Goal: Transaction & Acquisition: Purchase product/service

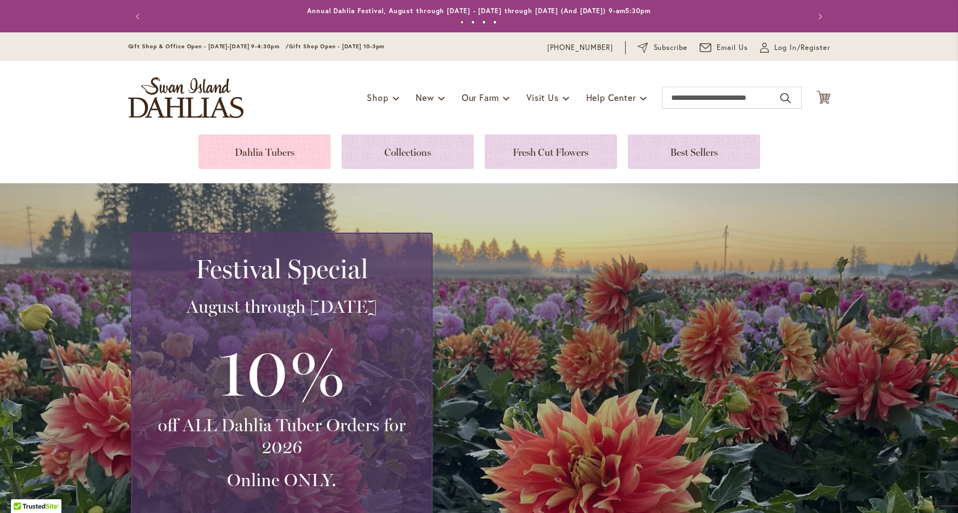
drag, startPoint x: 271, startPoint y: 144, endPoint x: 302, endPoint y: 145, distance: 30.2
click at [272, 144] on link at bounding box center [264, 151] width 132 height 35
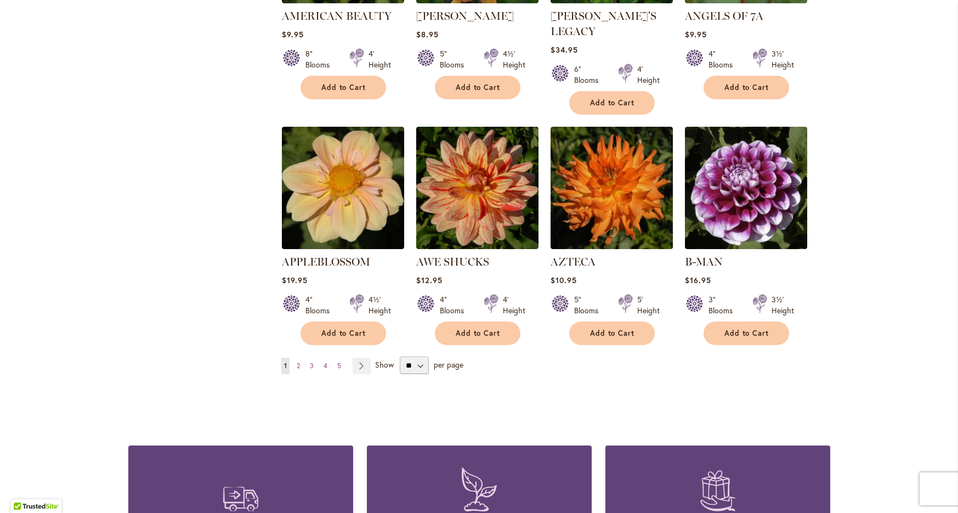
scroll to position [858, 0]
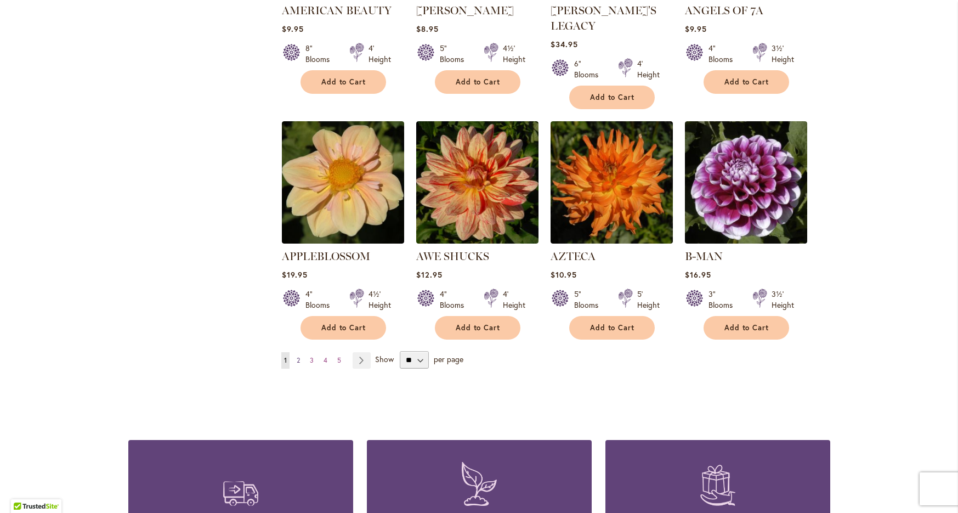
click at [297, 356] on span "2" at bounding box center [298, 360] width 3 height 8
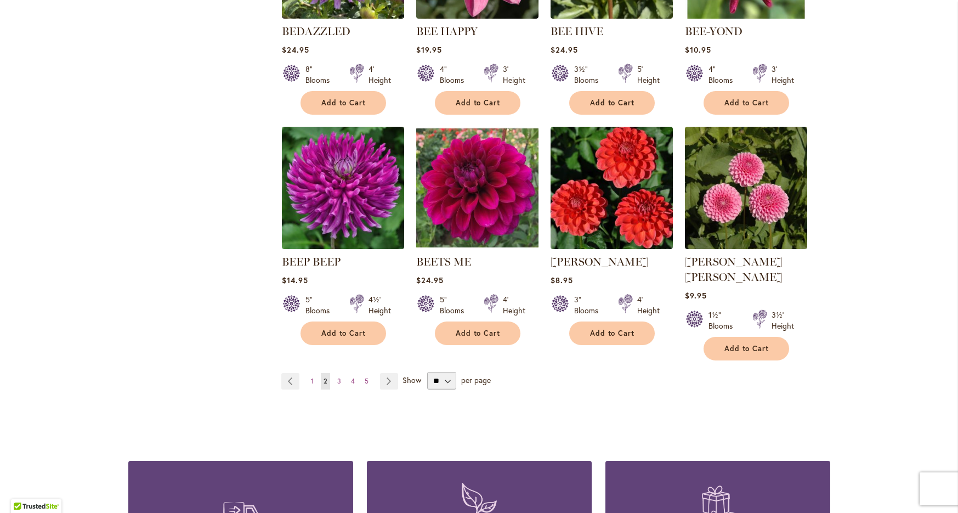
scroll to position [855, 0]
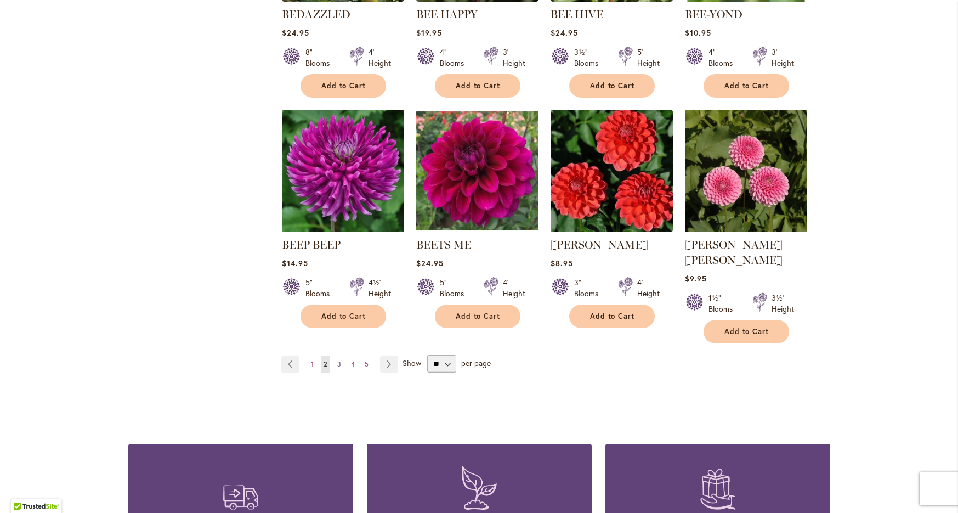
click at [337, 360] on span "3" at bounding box center [339, 364] width 4 height 8
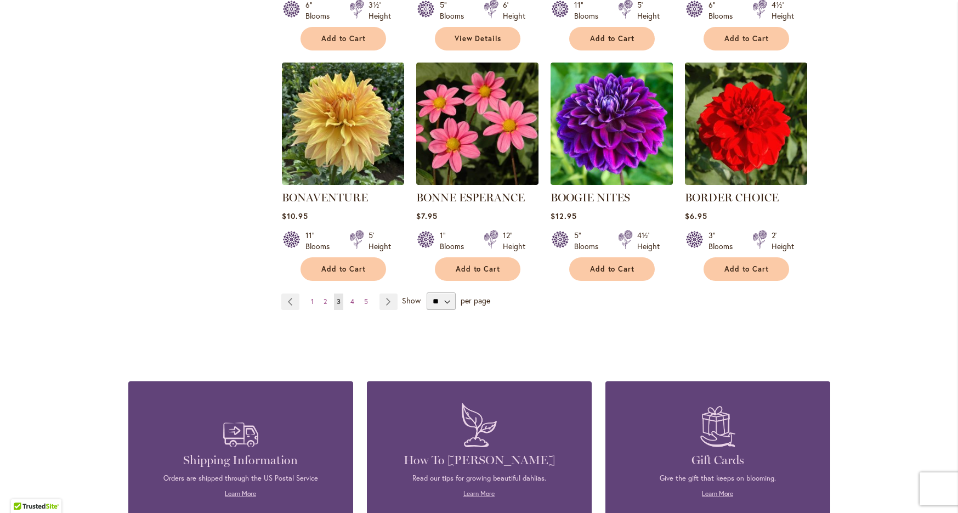
scroll to position [904, 0]
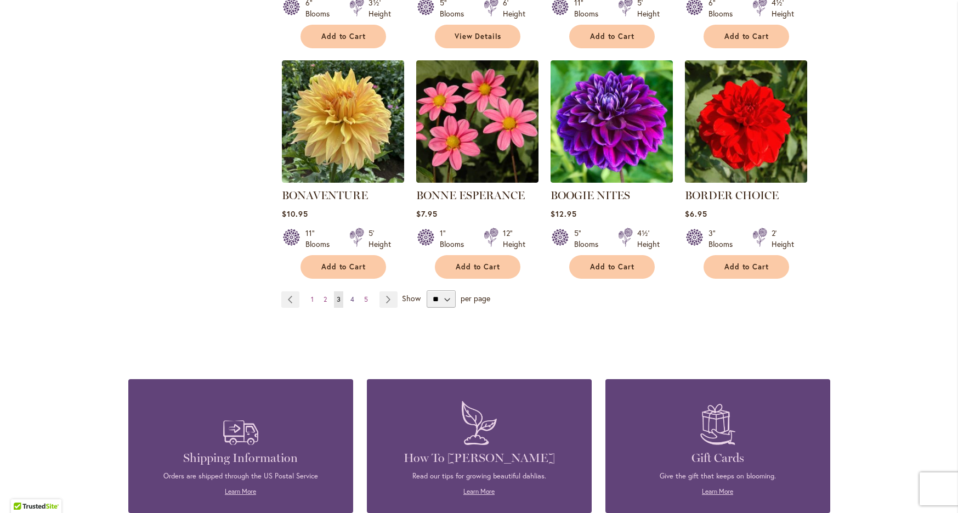
click at [350, 295] on link "Page 4" at bounding box center [352, 299] width 9 height 16
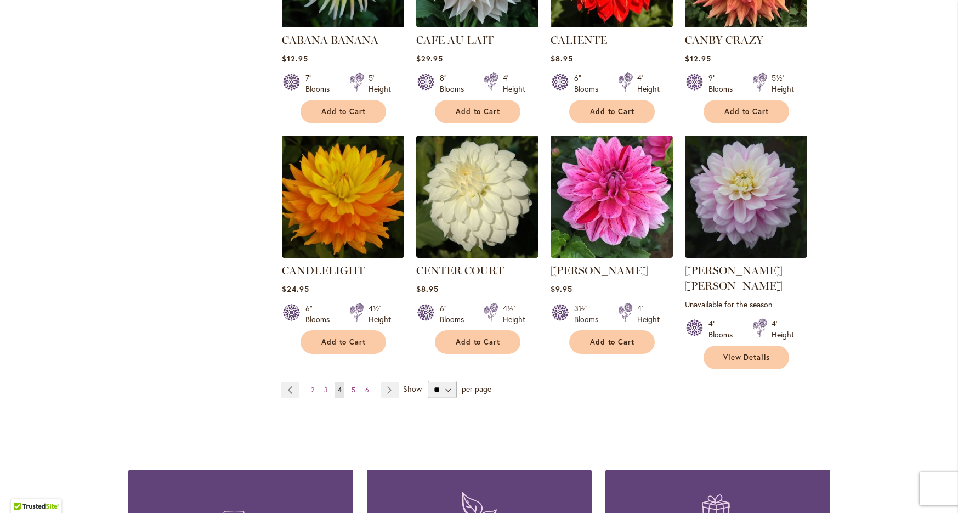
scroll to position [903, 0]
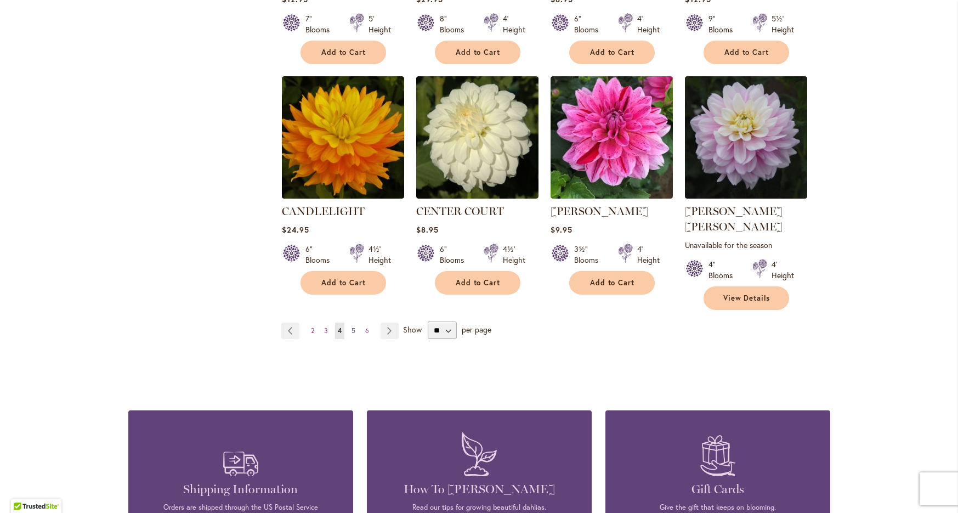
click at [349, 322] on link "Page 5" at bounding box center [353, 330] width 9 height 16
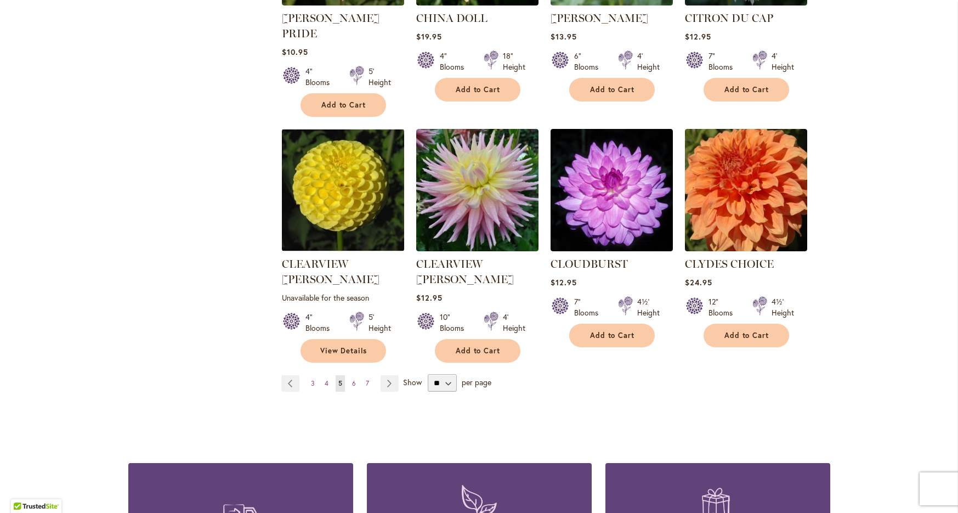
scroll to position [934, 0]
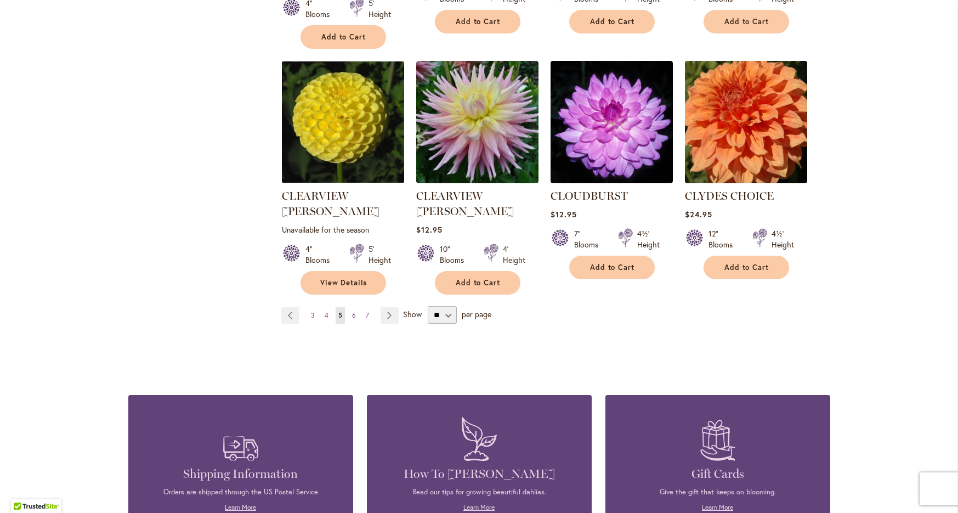
click at [352, 311] on span "6" at bounding box center [354, 315] width 4 height 8
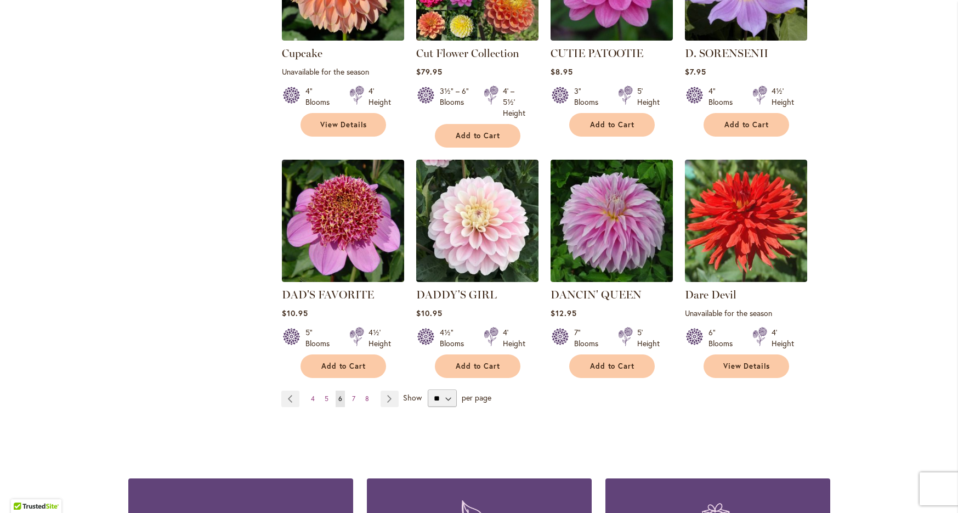
scroll to position [835, 0]
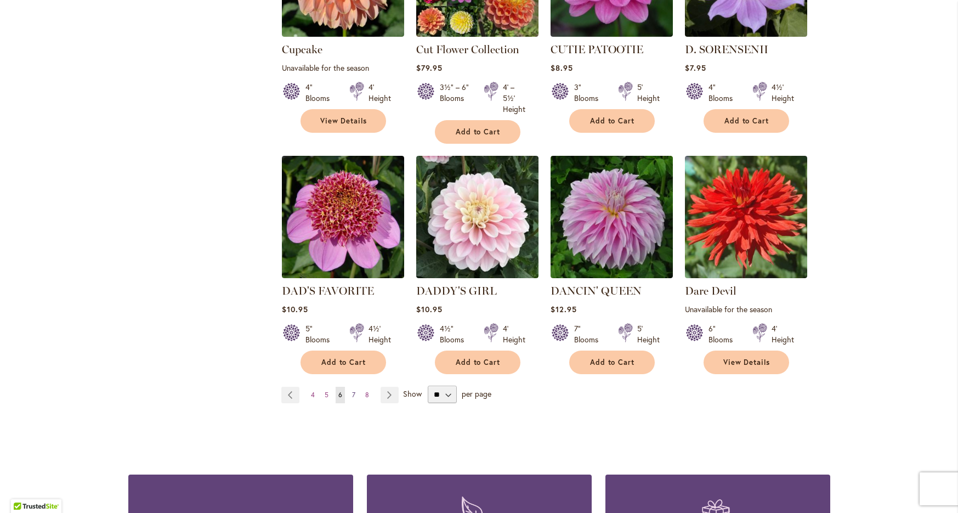
click at [352, 390] on span "7" at bounding box center [353, 394] width 3 height 8
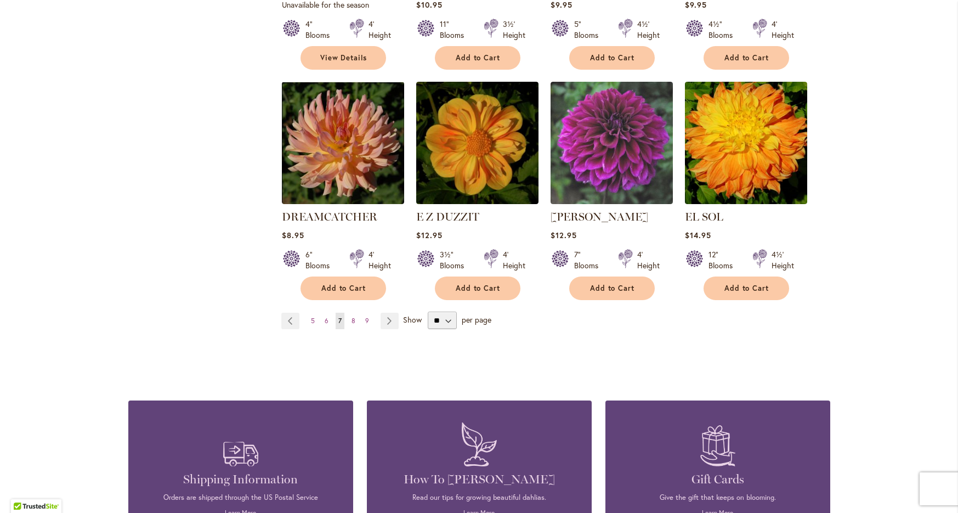
scroll to position [915, 0]
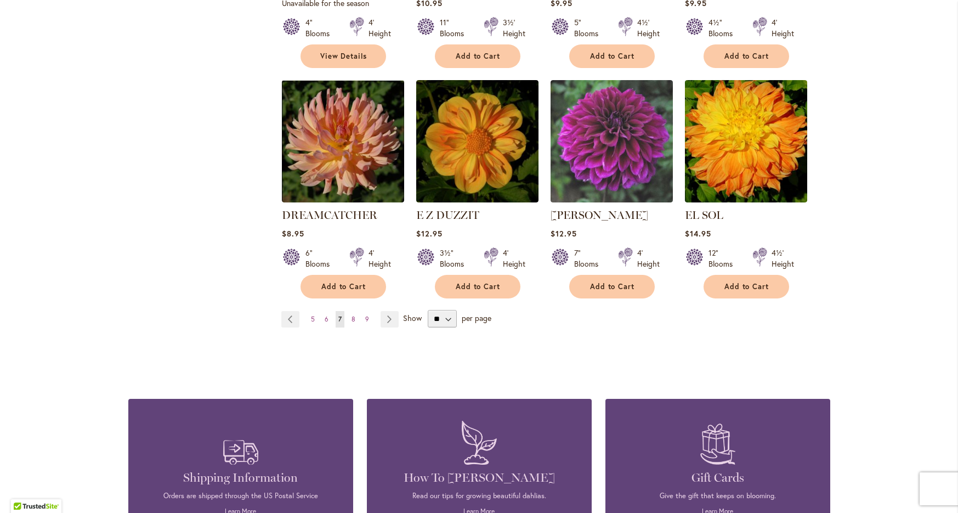
click at [355, 311] on ul "Page Previous Page 5 Page 6 You're currently reading page 7 Page 8 Page 9 Page …" at bounding box center [342, 319] width 122 height 16
click at [349, 311] on link "Page 8" at bounding box center [353, 319] width 9 height 16
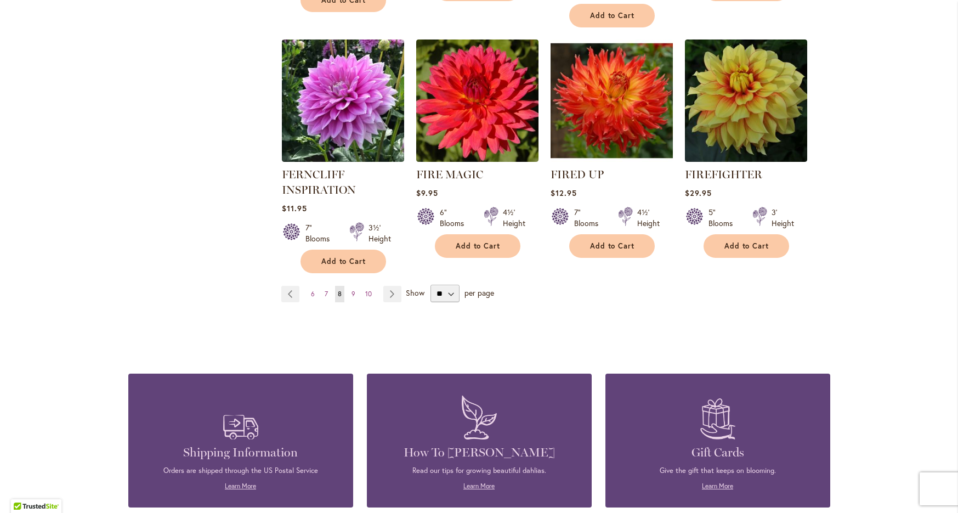
scroll to position [951, 0]
click at [349, 289] on link "Page 9" at bounding box center [353, 294] width 9 height 16
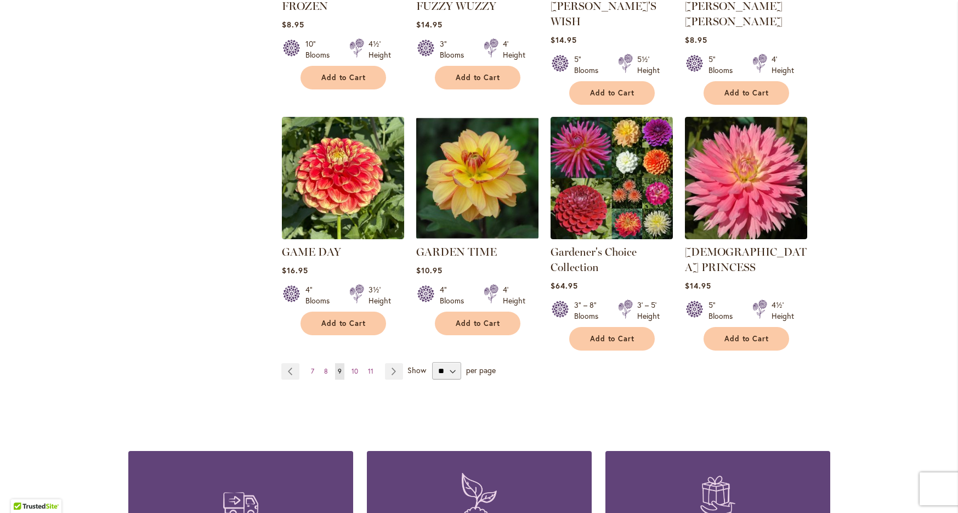
scroll to position [905, 0]
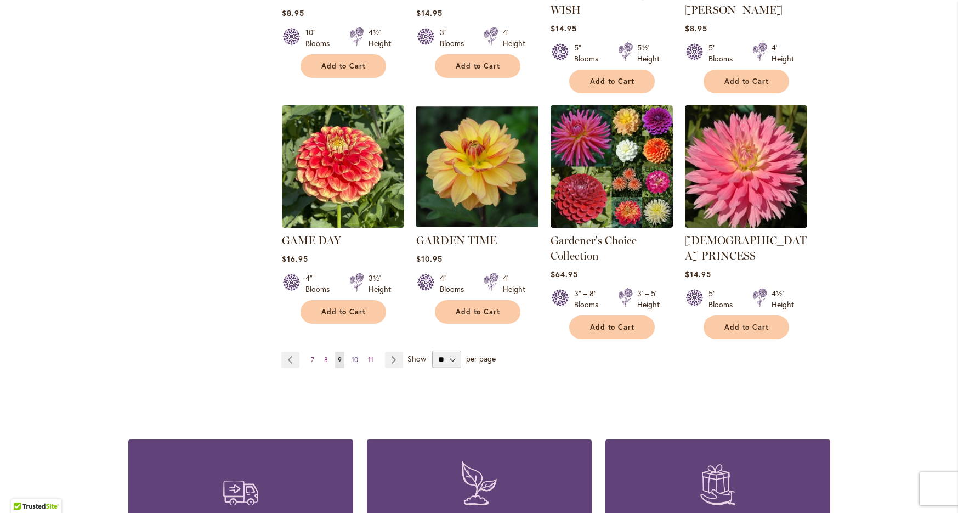
click at [352, 355] on span "10" at bounding box center [354, 359] width 7 height 8
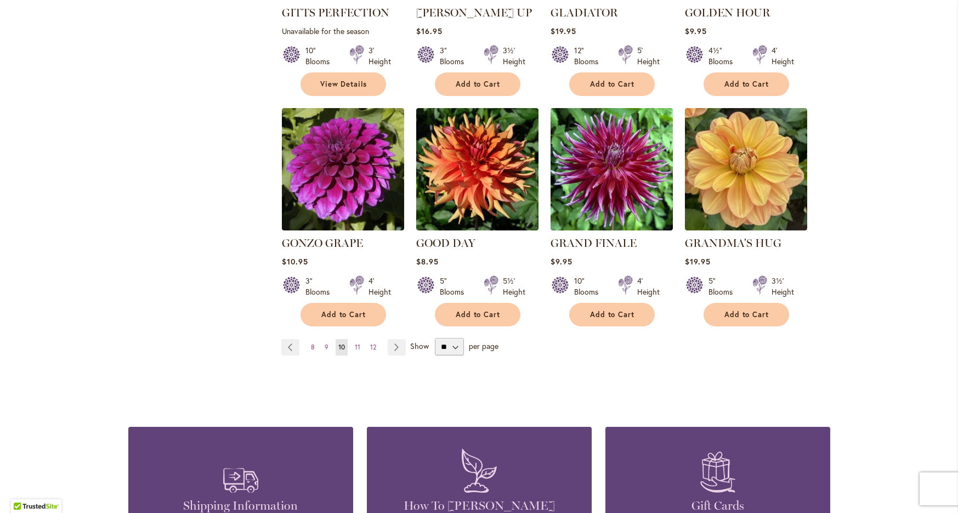
scroll to position [906, 0]
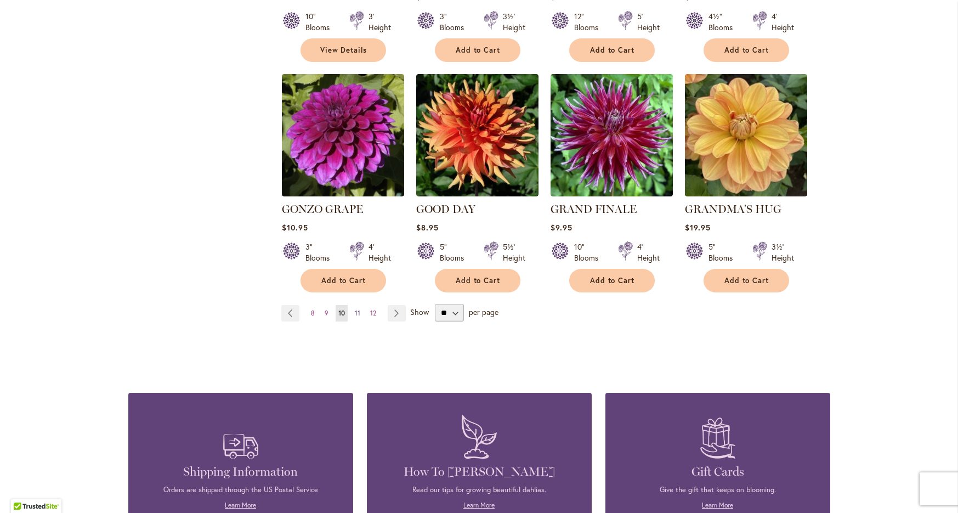
click at [355, 309] on span "11" at bounding box center [357, 313] width 5 height 8
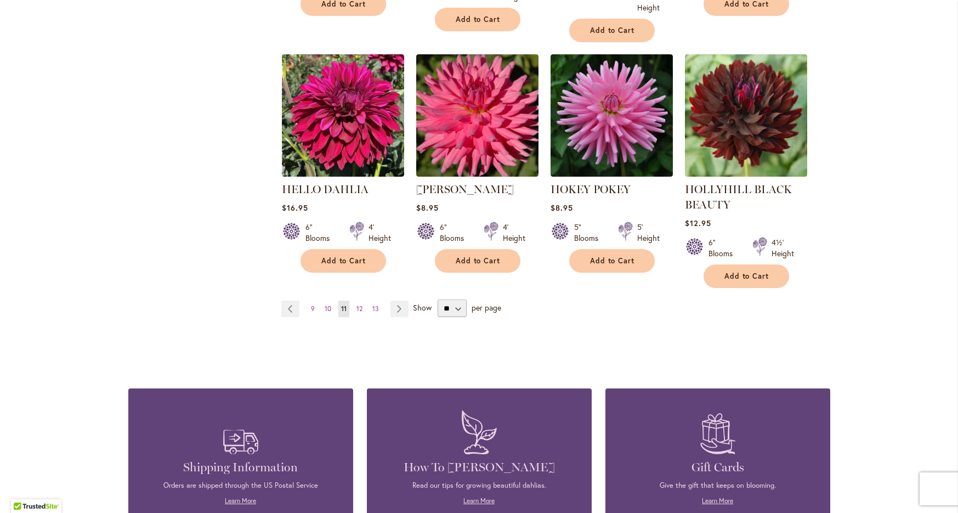
scroll to position [965, 0]
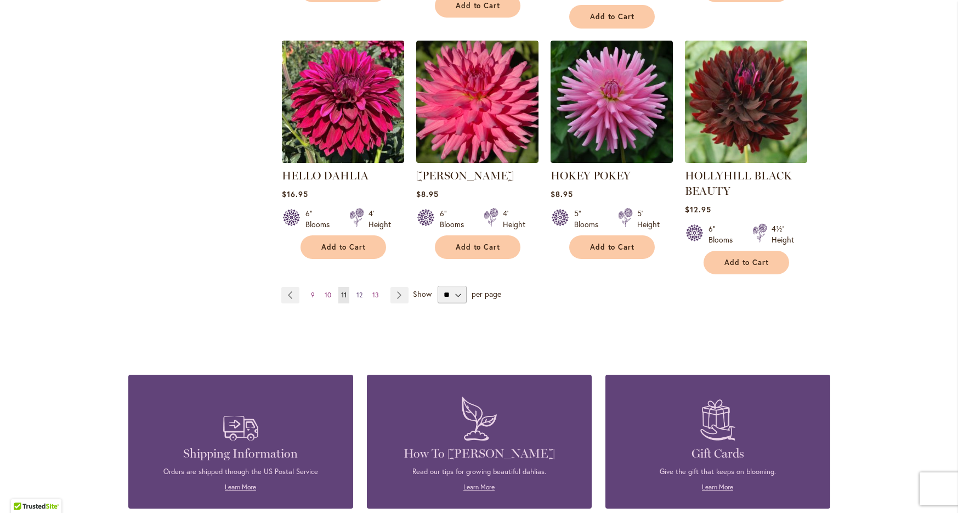
click at [356, 291] on span "12" at bounding box center [359, 295] width 6 height 8
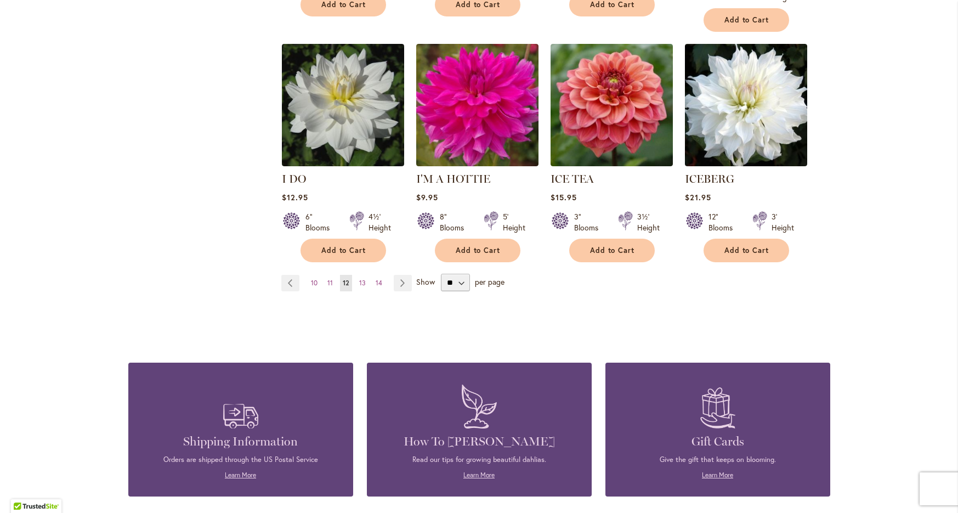
scroll to position [947, 0]
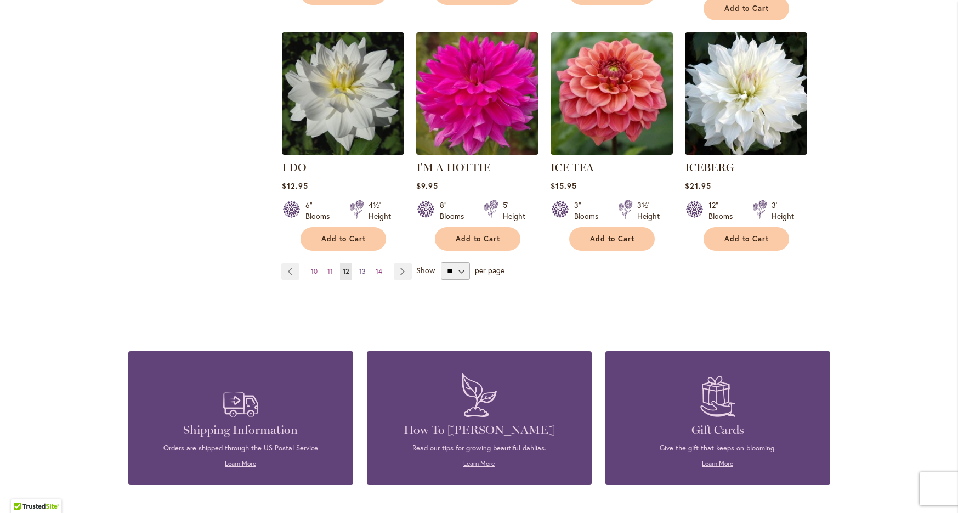
click at [358, 263] on link "Page 13" at bounding box center [362, 271] width 12 height 16
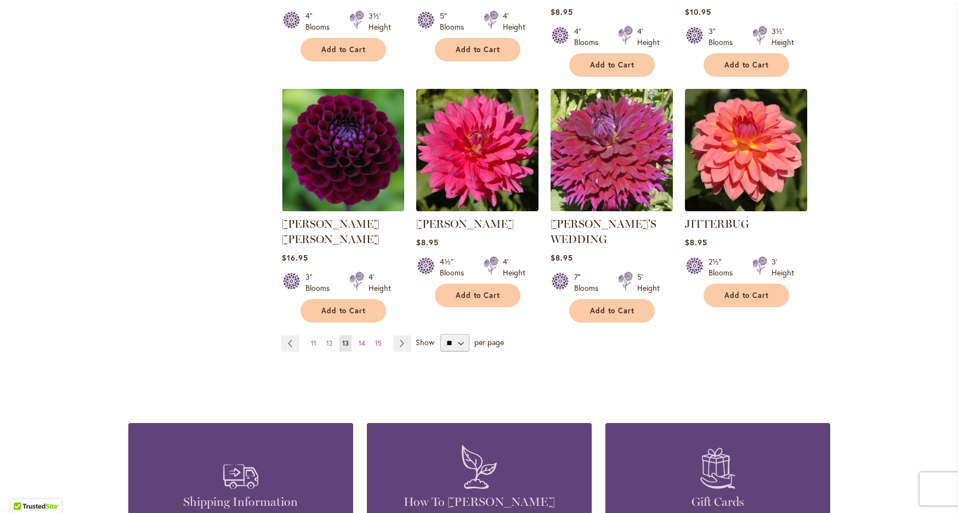
scroll to position [915, 0]
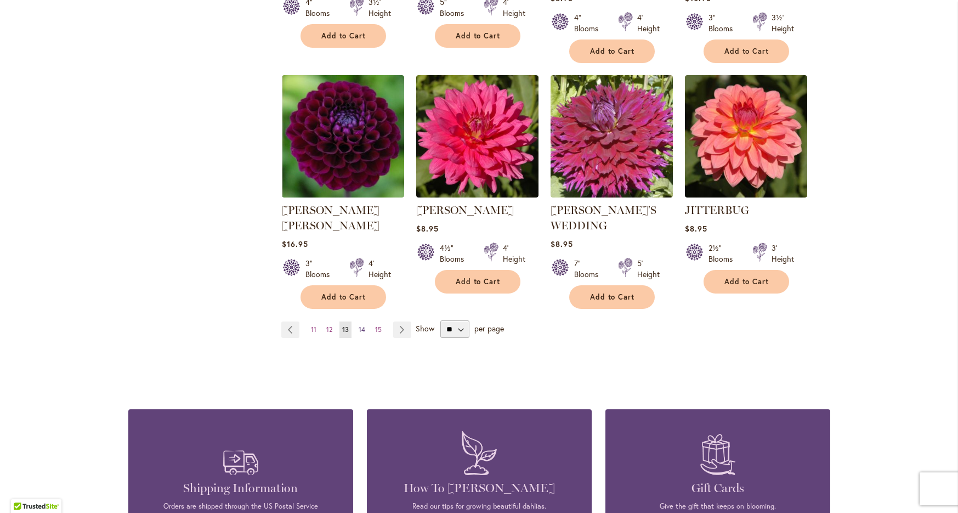
click at [359, 325] on span "14" at bounding box center [362, 329] width 7 height 8
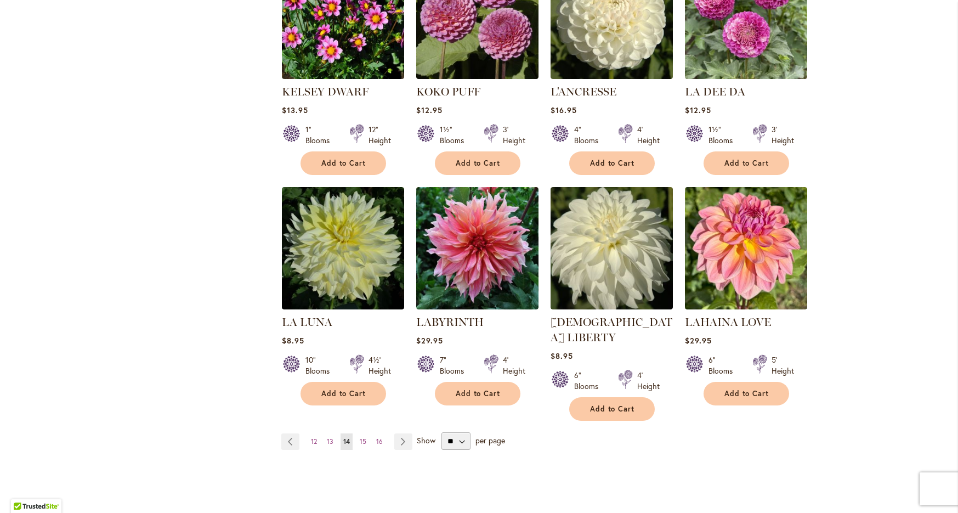
scroll to position [828, 0]
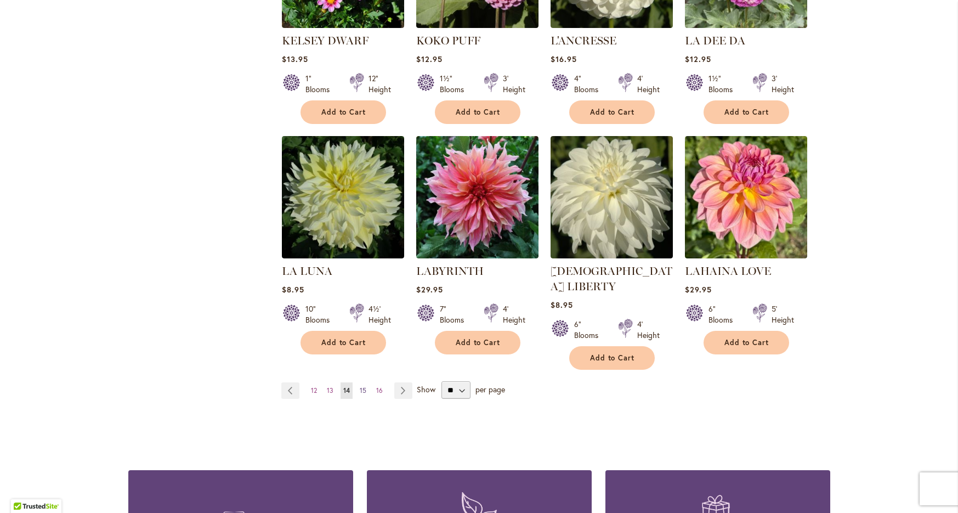
click at [360, 386] on span "15" at bounding box center [363, 390] width 7 height 8
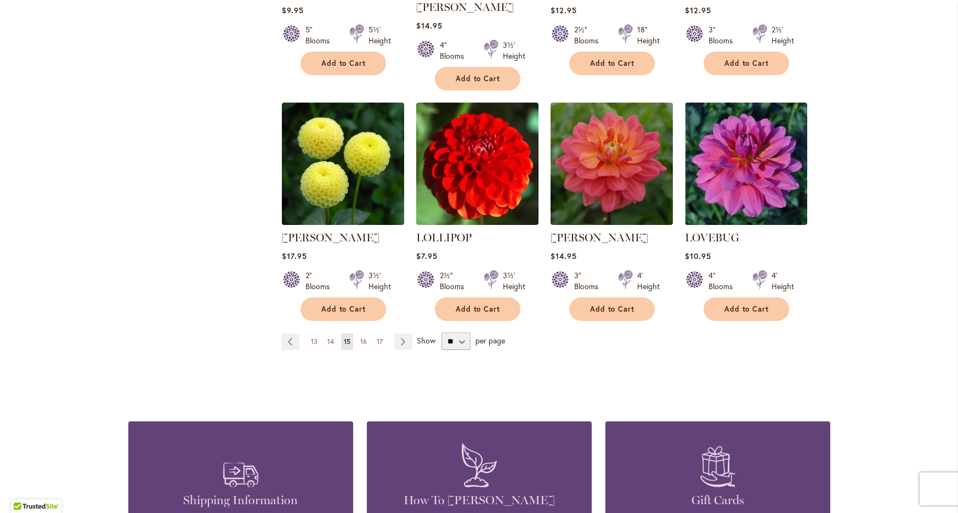
scroll to position [915, 0]
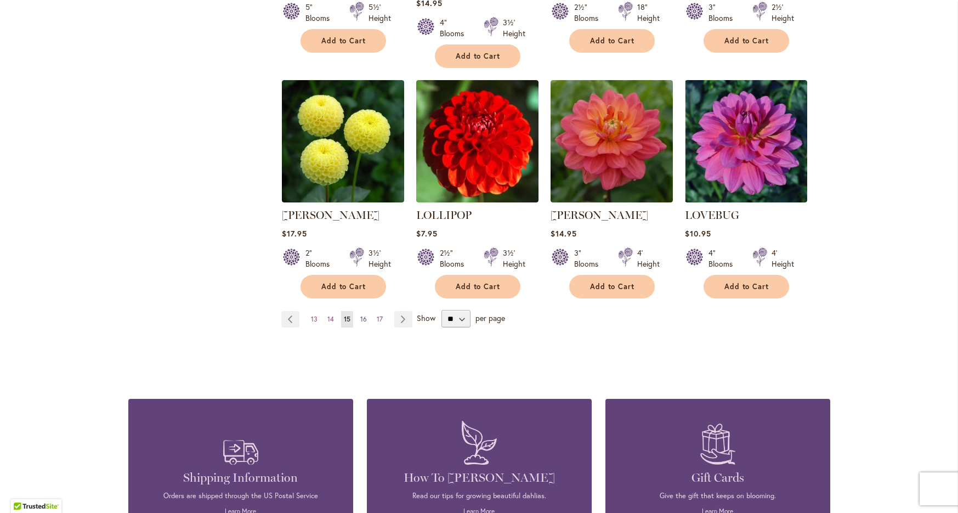
click at [360, 315] on span "16" at bounding box center [363, 319] width 7 height 8
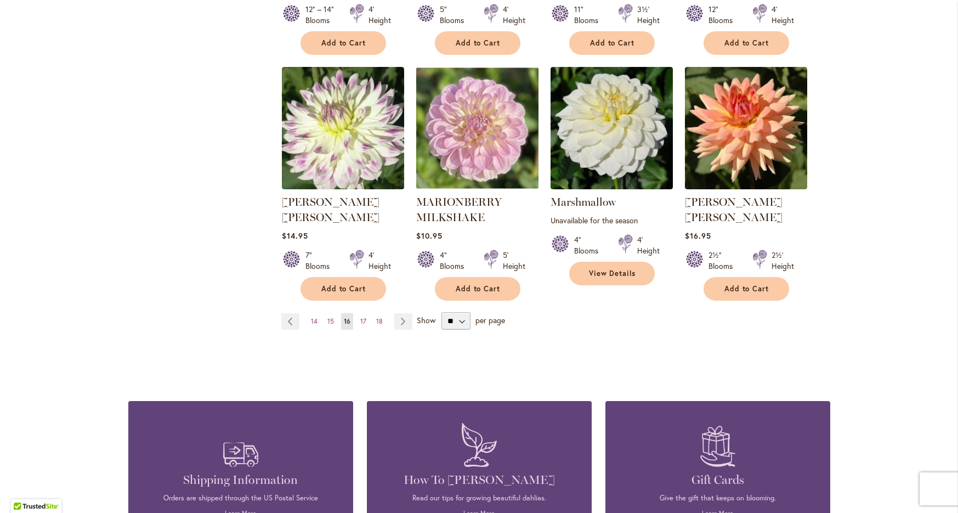
scroll to position [917, 0]
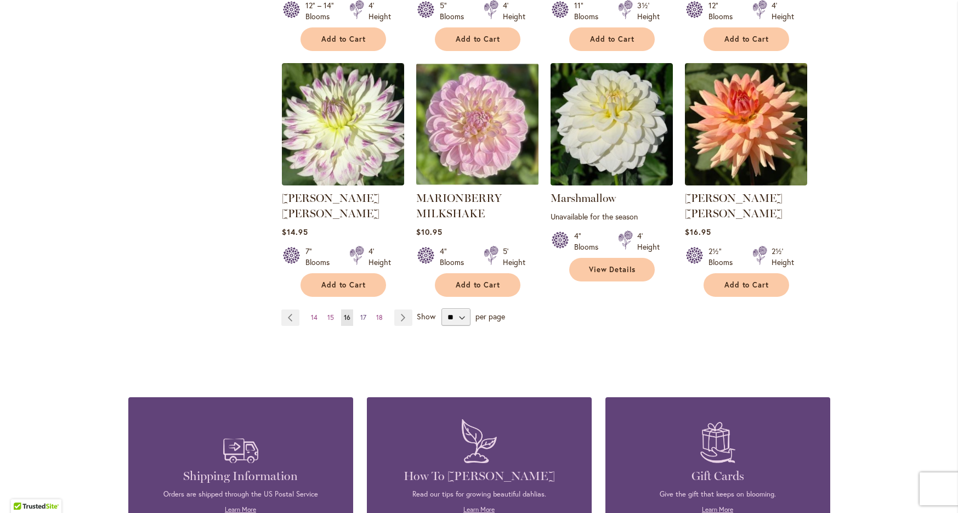
click at [360, 313] on span "17" at bounding box center [363, 317] width 6 height 8
